Goal: Task Accomplishment & Management: Use online tool/utility

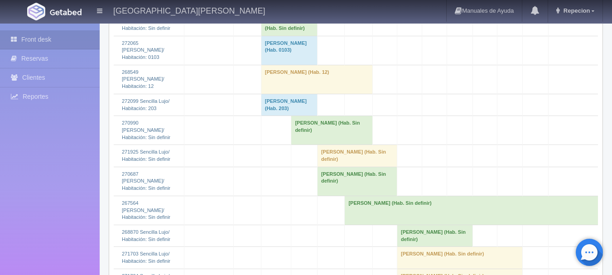
scroll to position [958, 0]
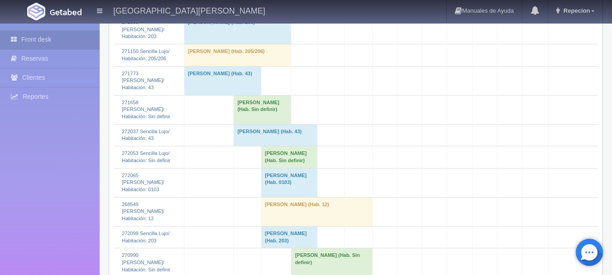
click at [270, 168] on td "RoberT Castillo (Hab. Sin definir)" at bounding box center [289, 157] width 56 height 22
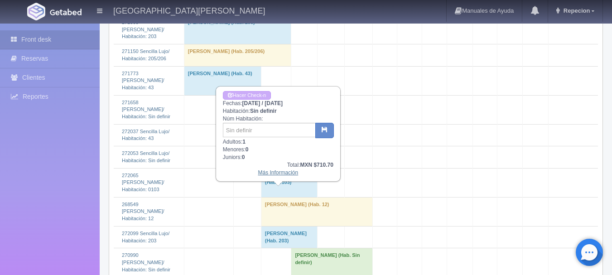
click at [279, 174] on link "Más Información" at bounding box center [278, 172] width 40 height 6
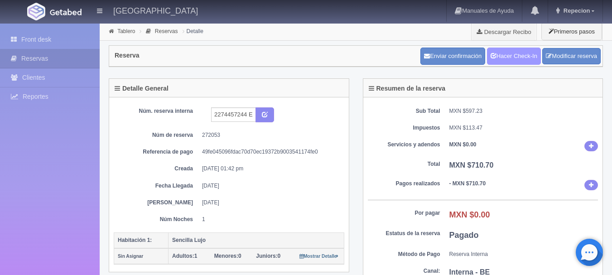
click at [496, 52] on link "Hacer Check-In" at bounding box center [514, 56] width 54 height 17
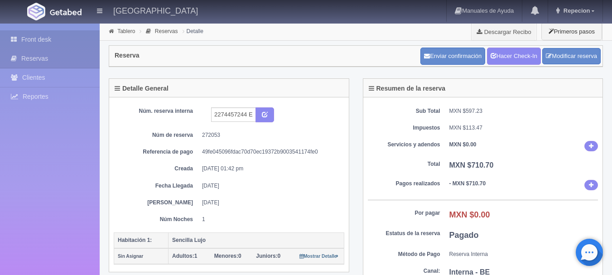
click at [43, 40] on link "Front desk" at bounding box center [50, 39] width 100 height 19
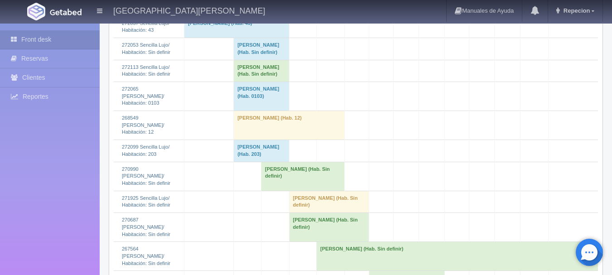
scroll to position [951, 0]
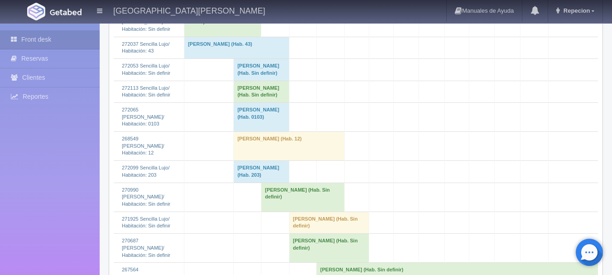
click at [255, 81] on td "[PERSON_NAME] (Hab. Sin definir)" at bounding box center [261, 70] width 55 height 22
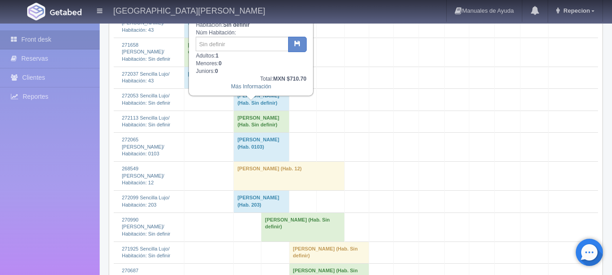
scroll to position [906, 0]
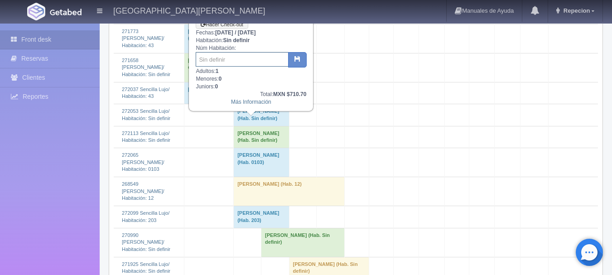
click at [254, 62] on input "text" at bounding box center [242, 59] width 93 height 14
type input "42"
click at [299, 57] on icon "button" at bounding box center [297, 59] width 6 height 6
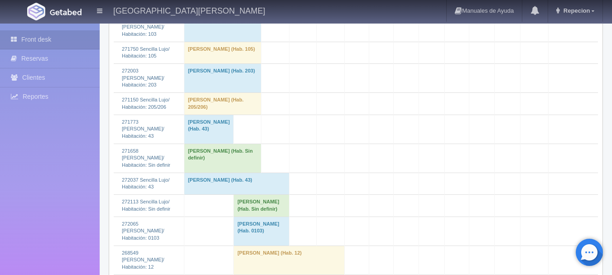
scroll to position [906, 0]
